Goal: Contribute content

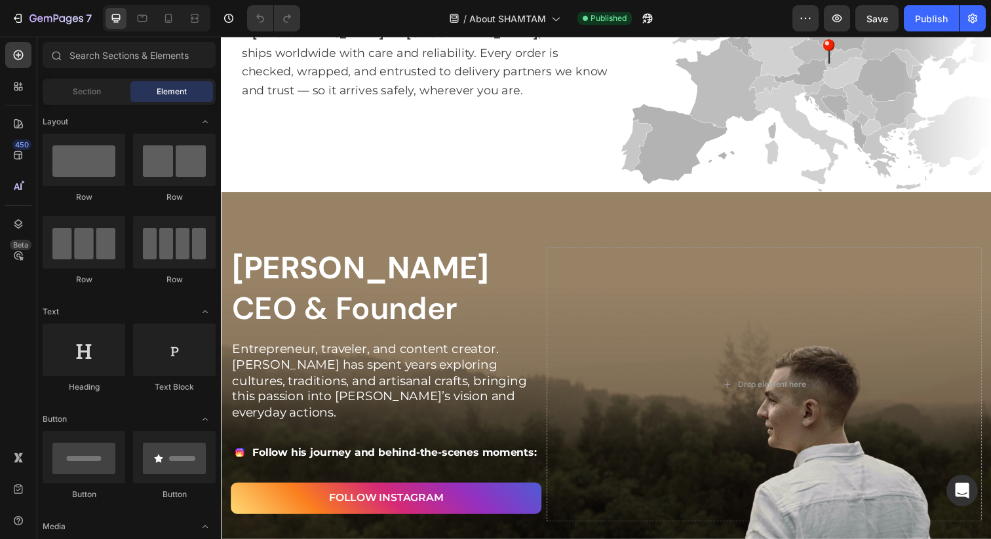
scroll to position [2586, 0]
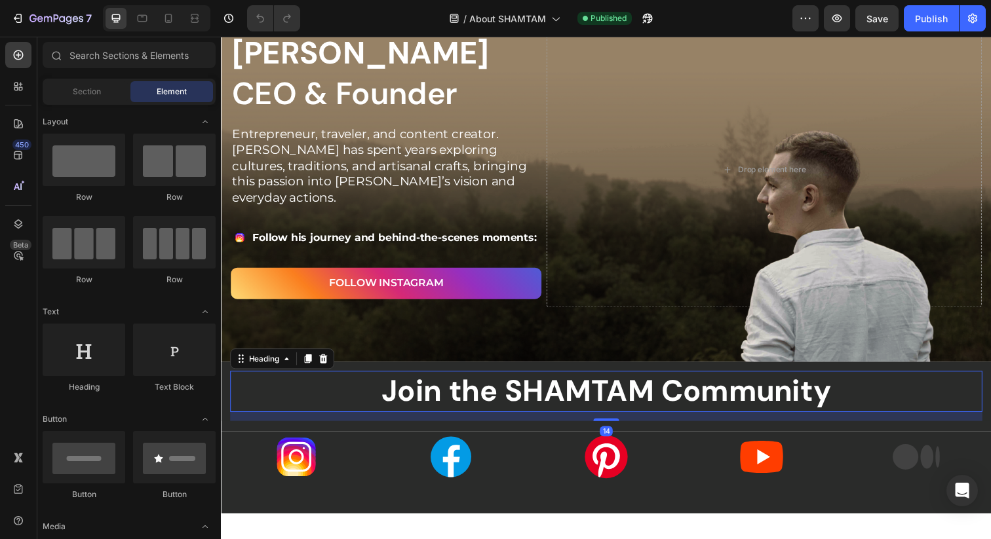
click at [506, 417] on strong "Join the SHAMTAM Community" at bounding box center [614, 398] width 459 height 39
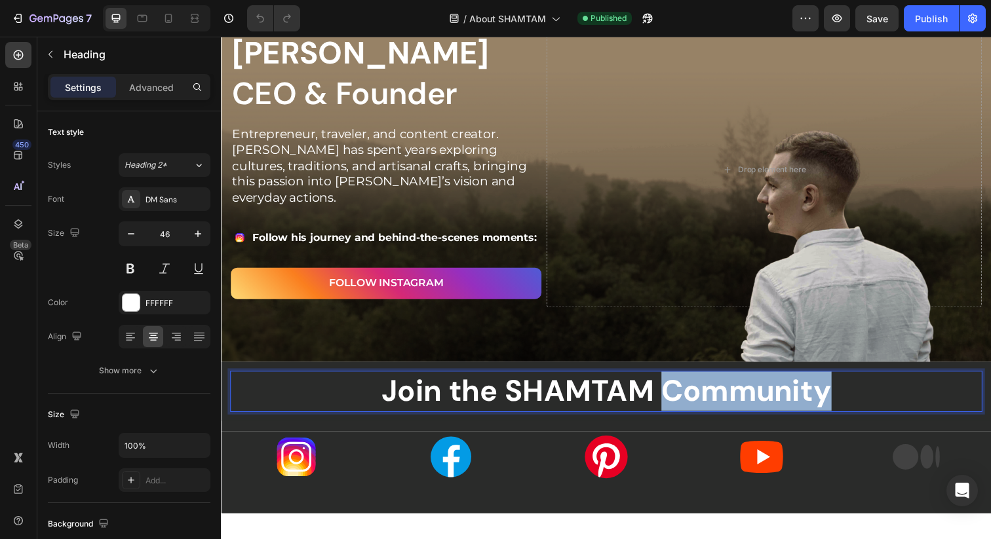
click at [754, 398] on strong "Join the SHAMTAM Community" at bounding box center [614, 398] width 459 height 39
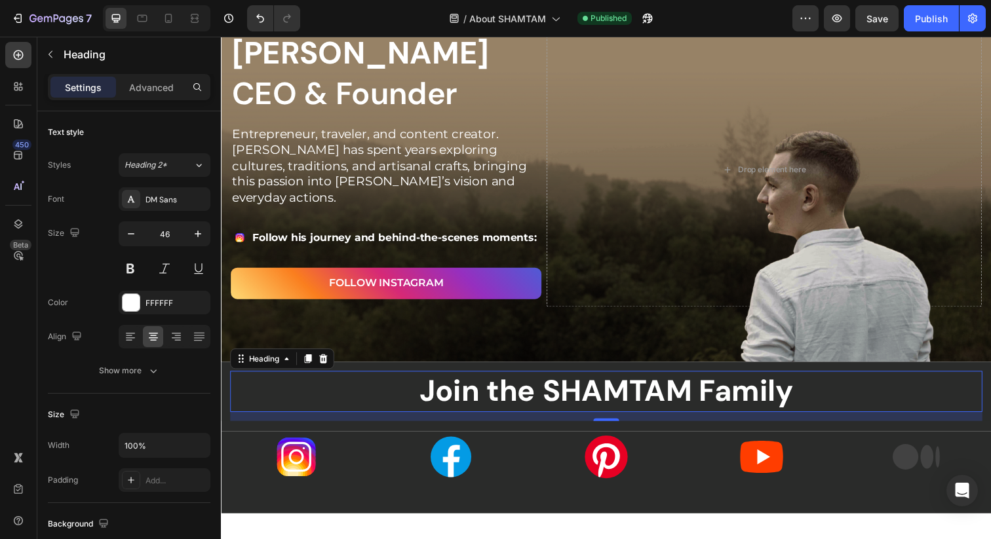
click at [946, 33] on div "7 / About SHAMTAM Published Preview Save Publish" at bounding box center [495, 18] width 991 height 37
click at [946, 30] on button "Publish" at bounding box center [930, 18] width 55 height 26
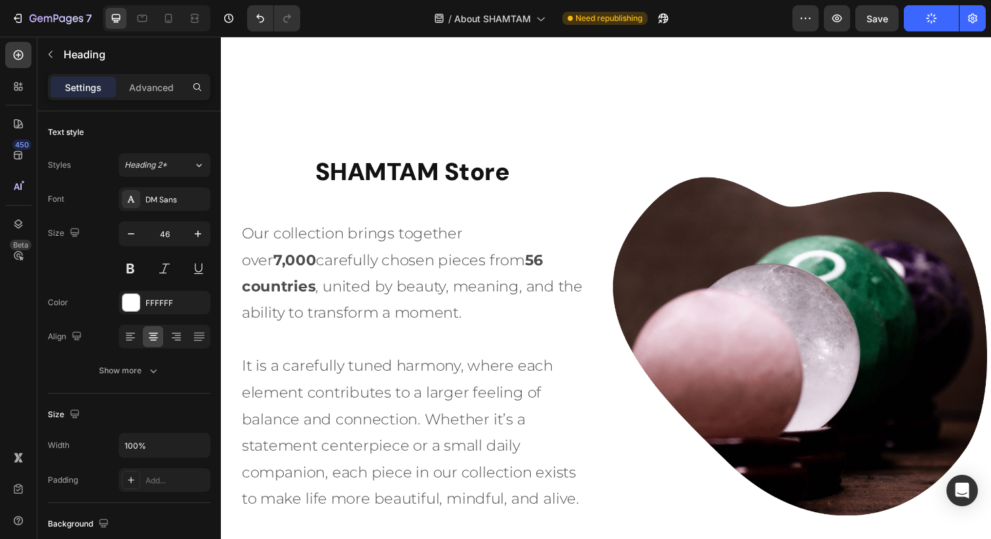
scroll to position [0, 0]
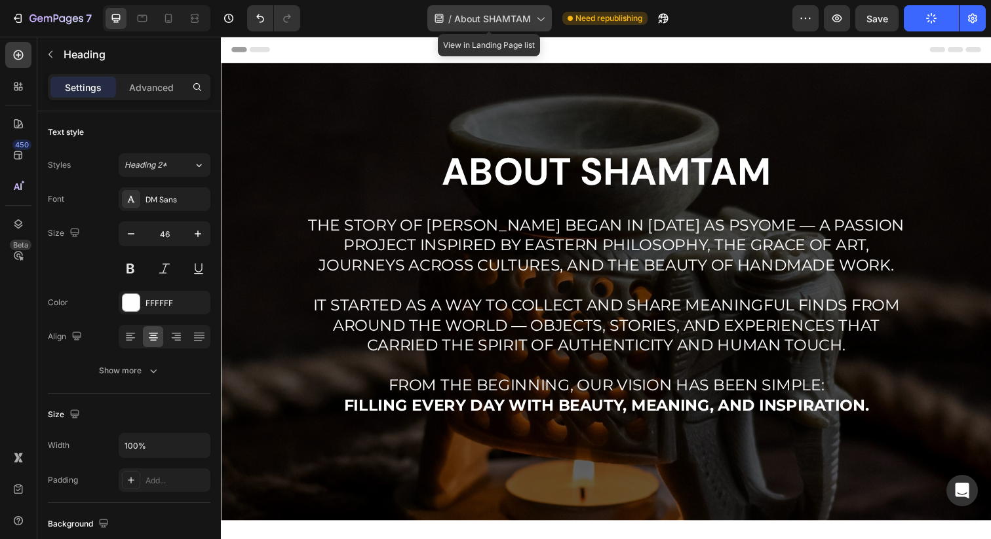
click at [530, 26] on div "/ About SHAMTAM" at bounding box center [489, 18] width 124 height 26
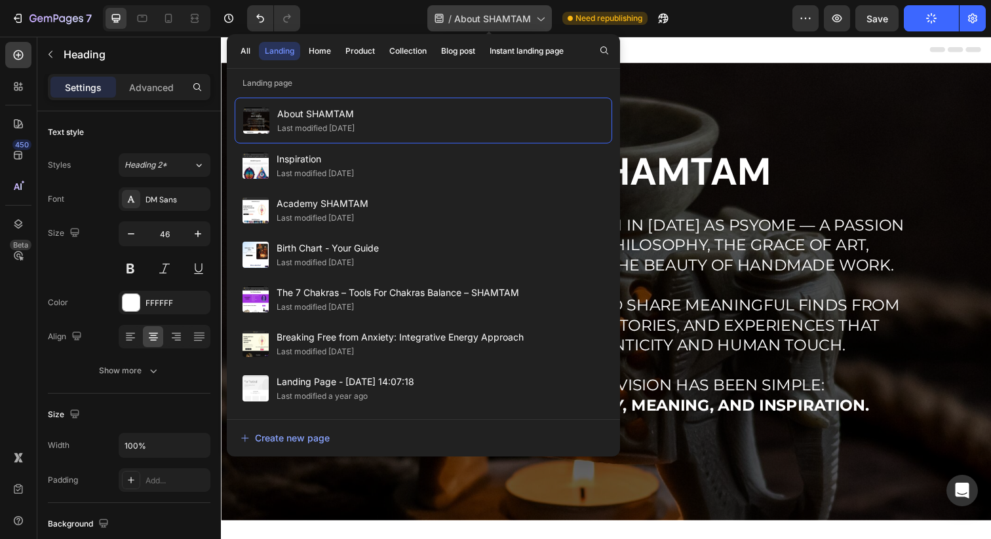
click at [534, 23] on icon at bounding box center [539, 18] width 13 height 13
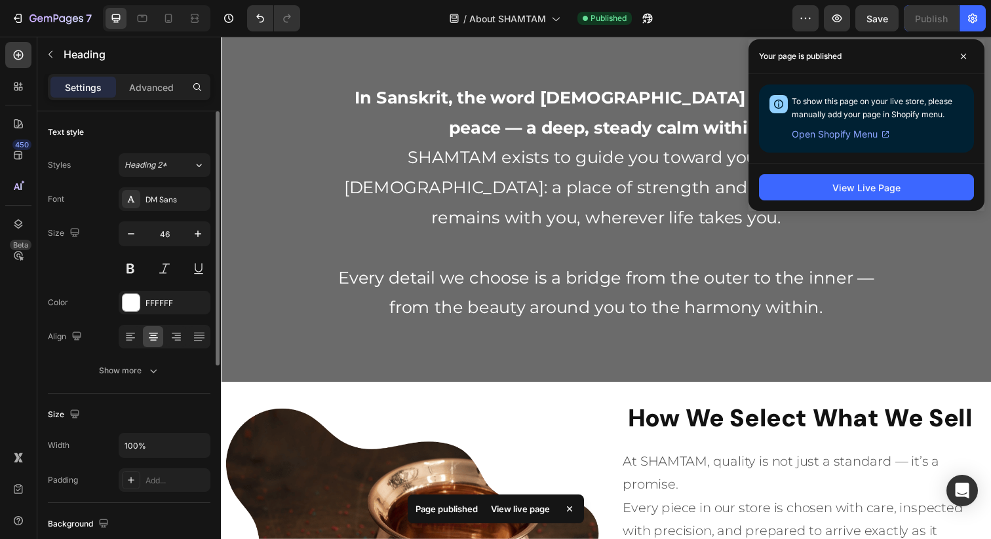
scroll to position [385, 0]
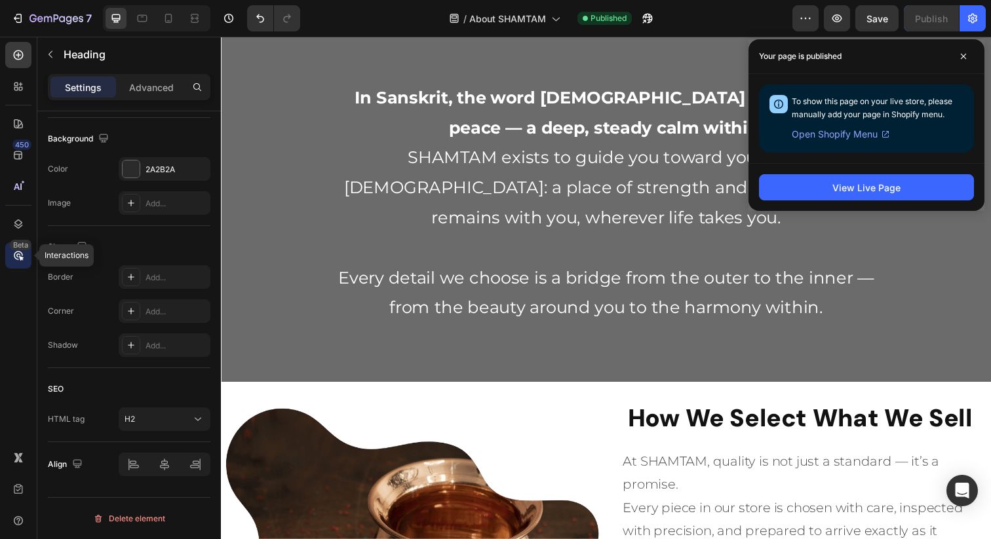
click at [20, 254] on icon at bounding box center [18, 255] width 13 height 13
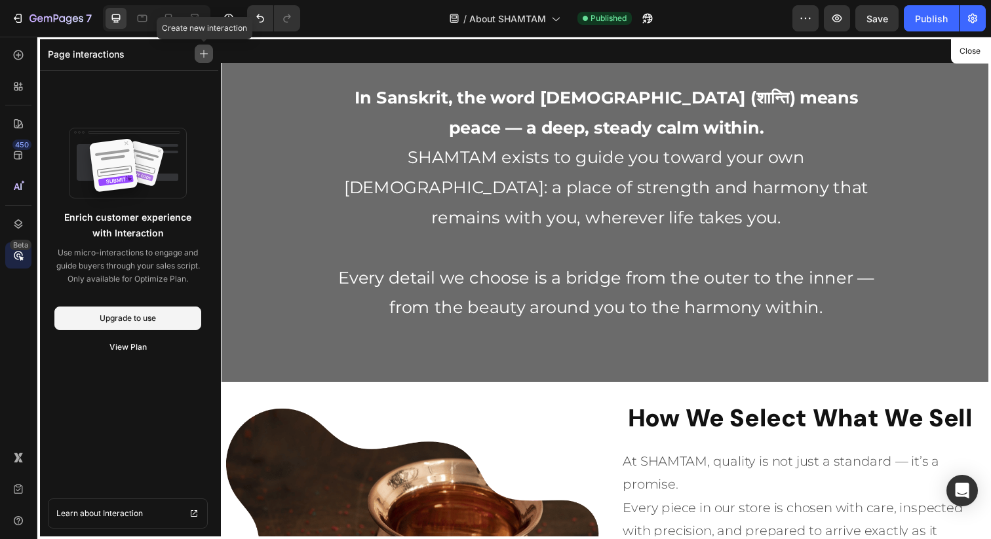
click at [199, 58] on button "button" at bounding box center [204, 54] width 18 height 18
click at [18, 130] on icon at bounding box center [18, 123] width 13 height 13
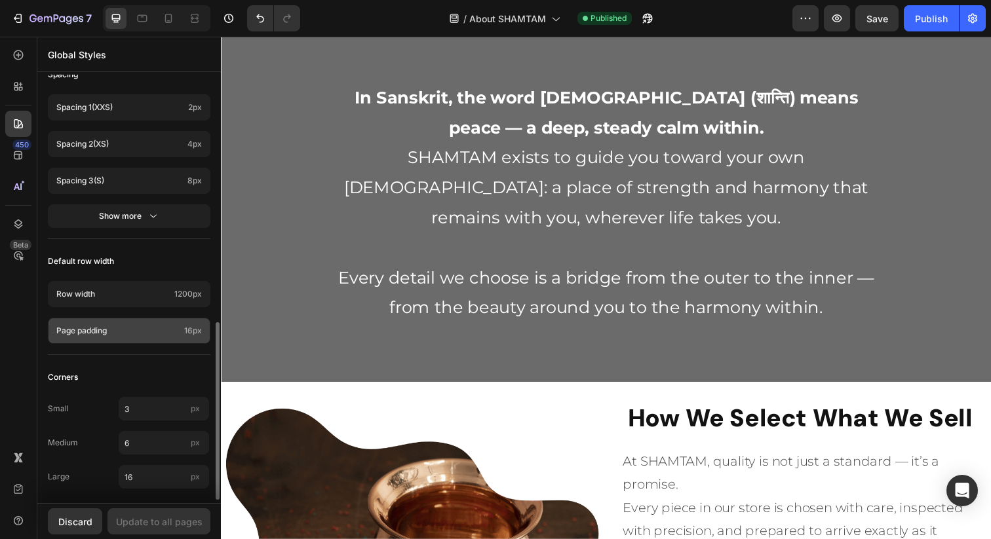
scroll to position [601, 0]
